Goal: Obtain resource: Download file/media

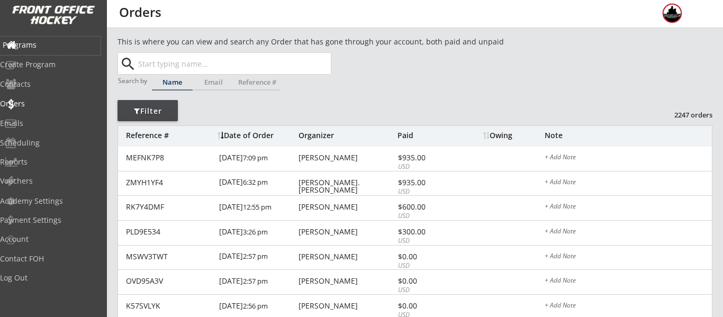
click at [68, 43] on div "Programs" at bounding box center [50, 44] width 95 height 7
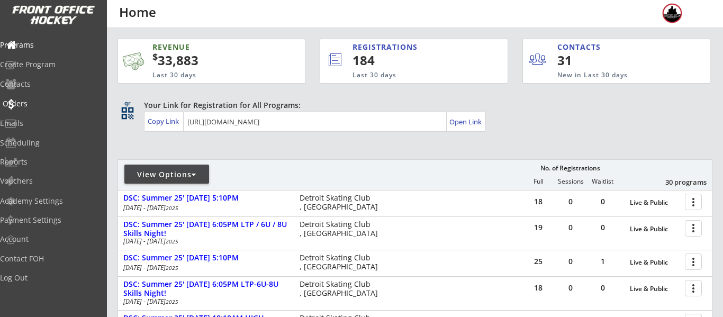
click at [41, 109] on div "Orders" at bounding box center [50, 104] width 101 height 19
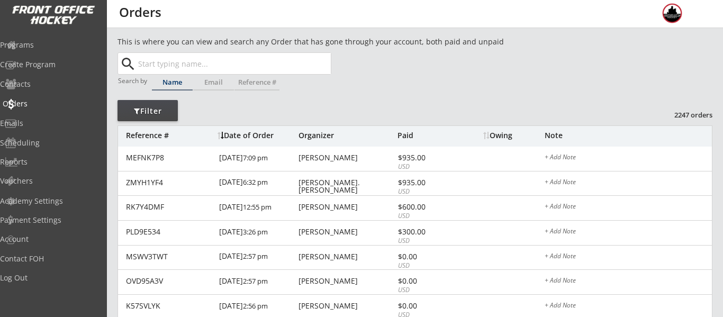
click at [41, 102] on div "Orders" at bounding box center [50, 103] width 95 height 7
click at [41, 42] on div "Programs" at bounding box center [50, 44] width 95 height 7
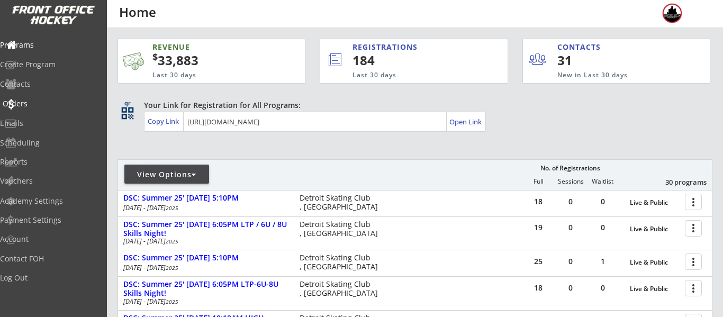
click at [46, 100] on div "Orders" at bounding box center [50, 103] width 95 height 7
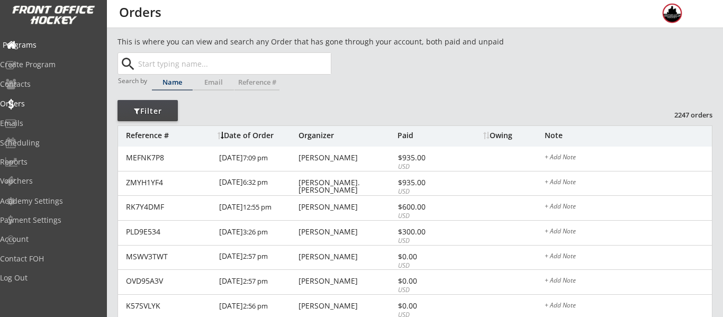
click at [44, 53] on div "Programs" at bounding box center [50, 46] width 101 height 19
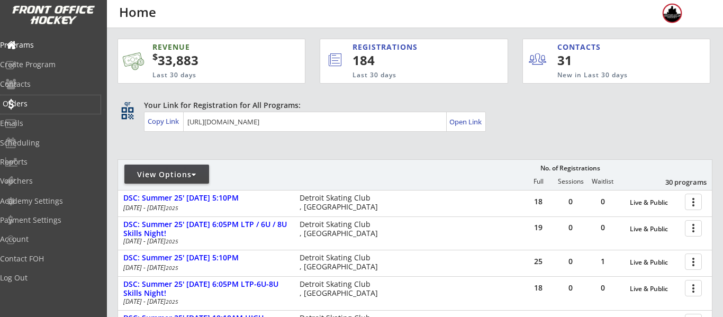
click at [47, 96] on div "Orders" at bounding box center [50, 104] width 101 height 19
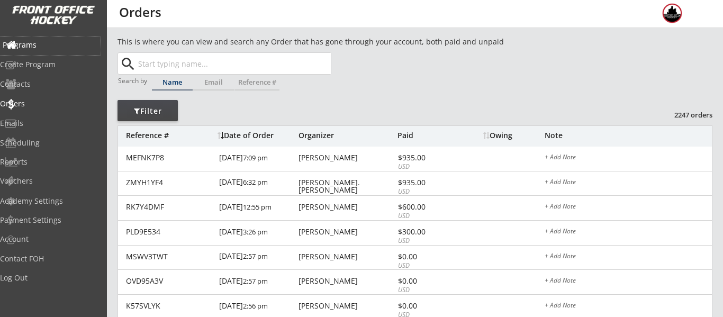
click at [52, 46] on div "Programs" at bounding box center [50, 44] width 95 height 7
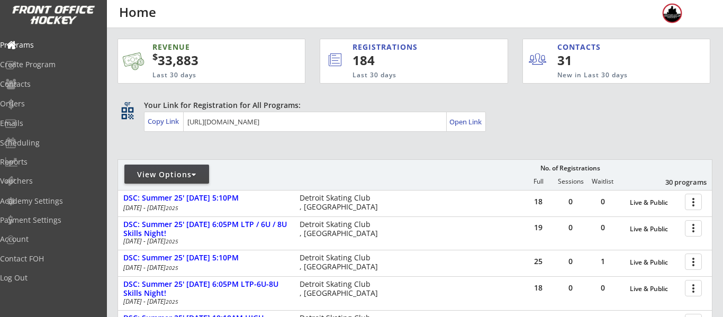
click at [175, 168] on div "View Options" at bounding box center [166, 174] width 85 height 19
select select ""Upcoming Programs""
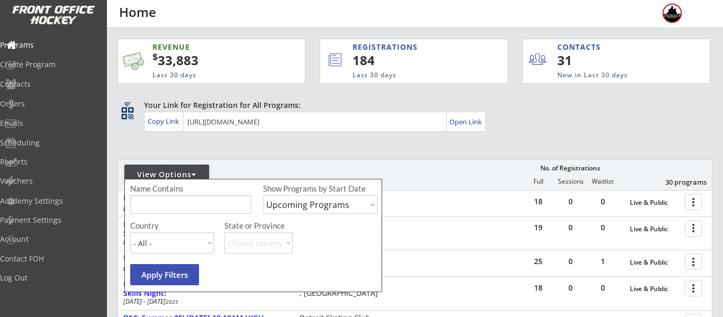
click at [184, 199] on input "input" at bounding box center [190, 204] width 121 height 19
type input "usa"
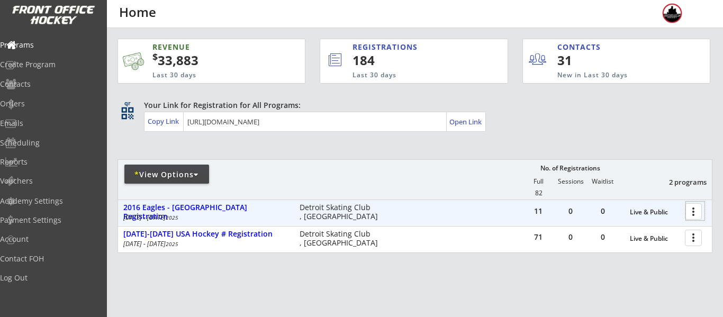
click at [689, 213] on div at bounding box center [695, 211] width 19 height 19
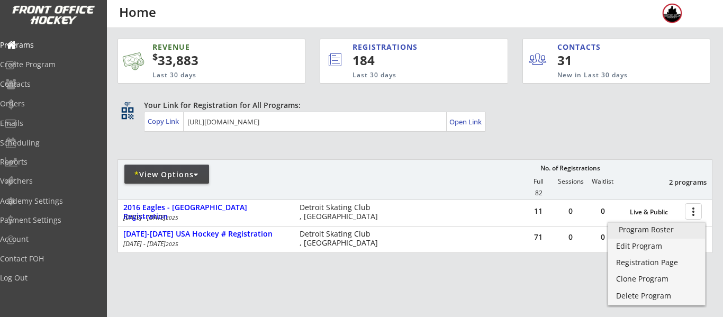
click at [642, 233] on div "Program Roster" at bounding box center [657, 229] width 76 height 7
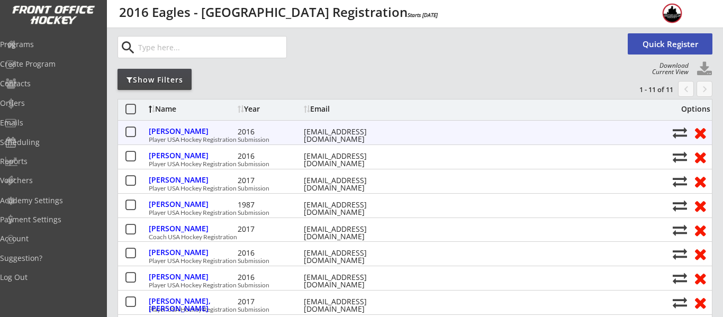
scroll to position [52, 0]
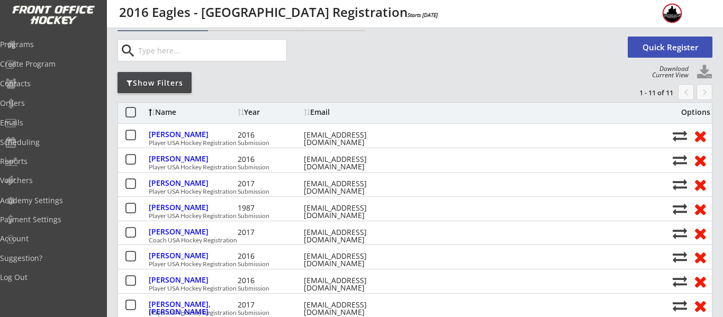
click at [704, 71] on button at bounding box center [705, 73] width 16 height 16
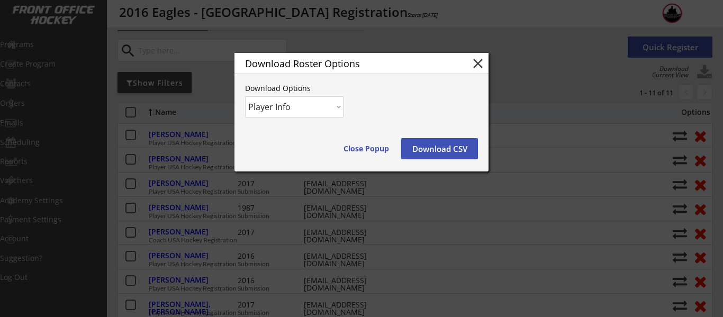
click at [281, 115] on select "Player Info Player and Order Info" at bounding box center [294, 106] width 98 height 21
select select ""Player and Order Info""
click at [245, 96] on select "Player Info Player and Order Info" at bounding box center [294, 106] width 98 height 21
click at [446, 146] on button "Download CSV" at bounding box center [439, 148] width 77 height 21
